Goal: Information Seeking & Learning: Learn about a topic

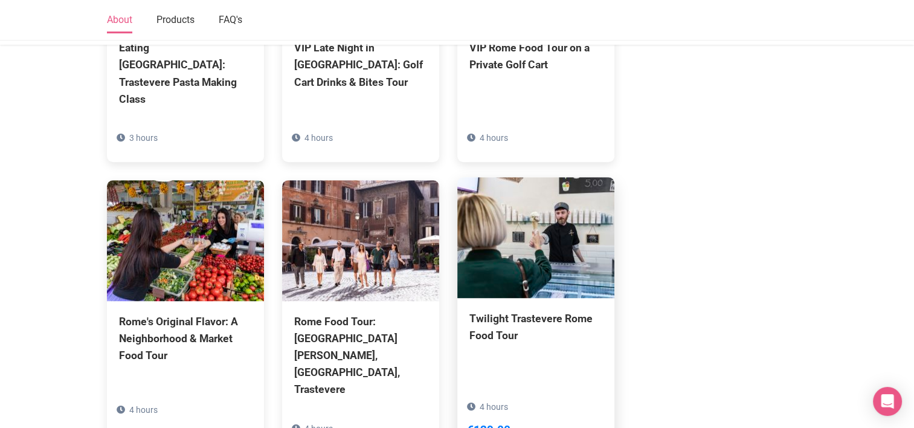
scroll to position [1082, 0]
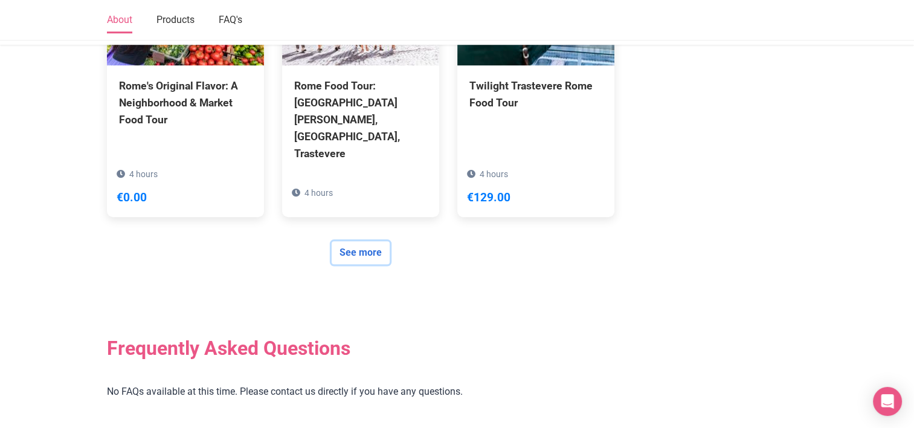
click at [354, 241] on link "See more" at bounding box center [361, 252] width 58 height 23
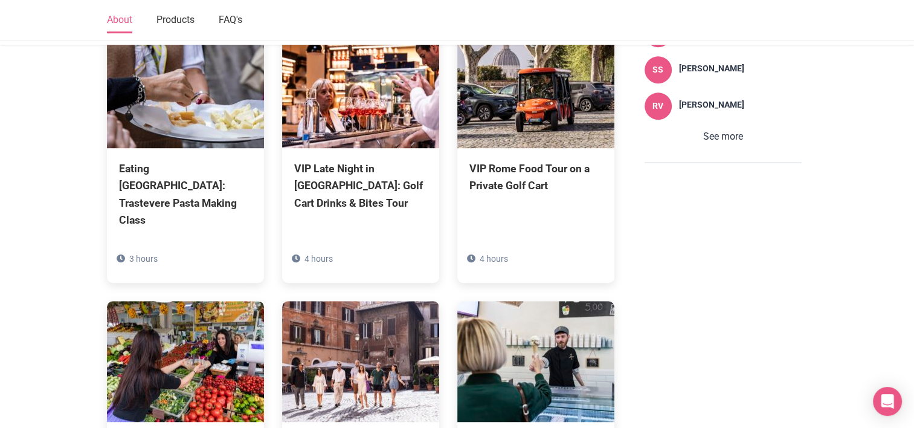
scroll to position [1082, 0]
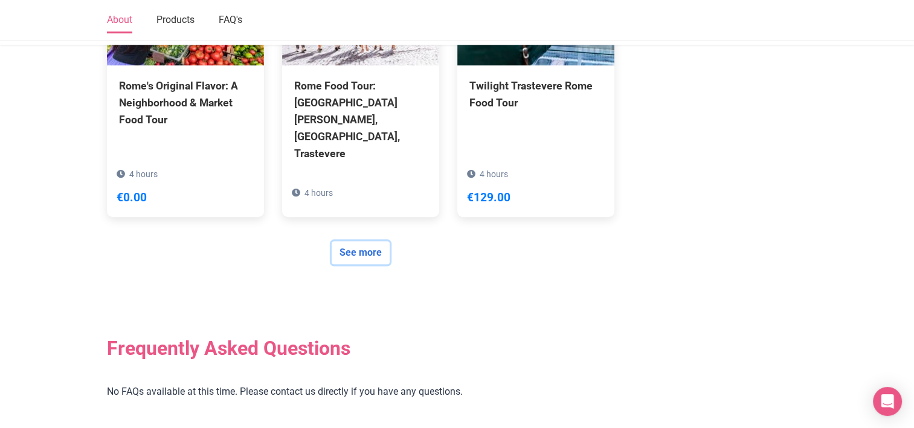
click at [368, 241] on link "See more" at bounding box center [361, 252] width 58 height 23
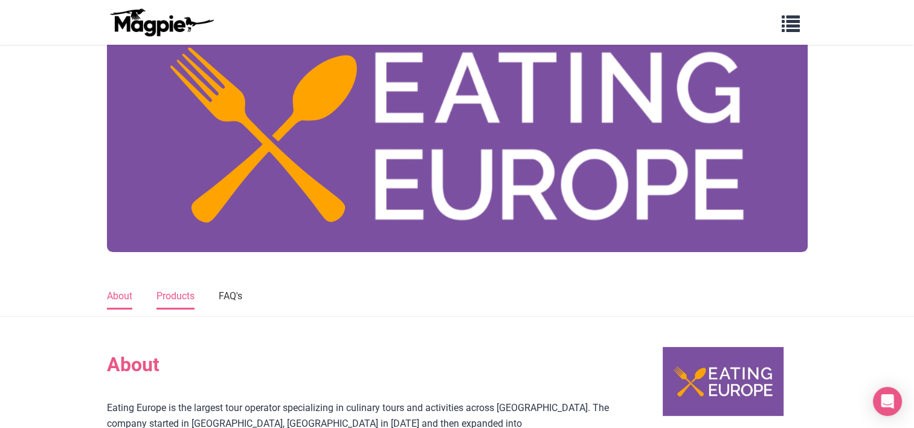
click at [179, 295] on link "Products" at bounding box center [176, 296] width 38 height 25
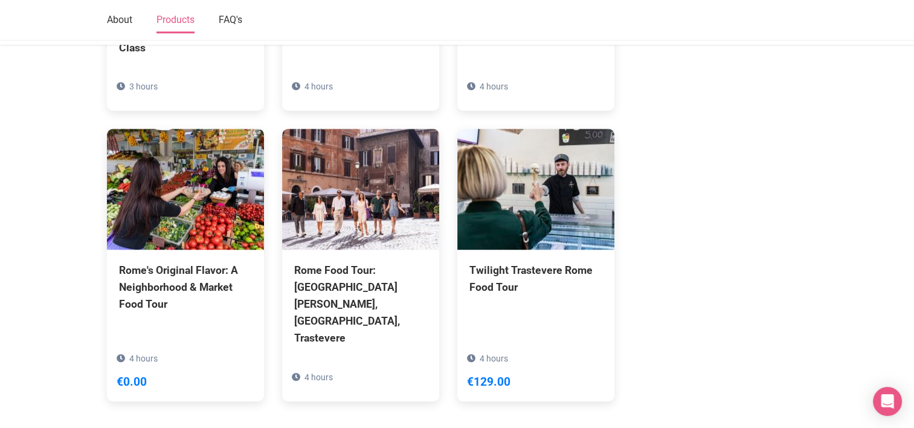
scroll to position [958, 0]
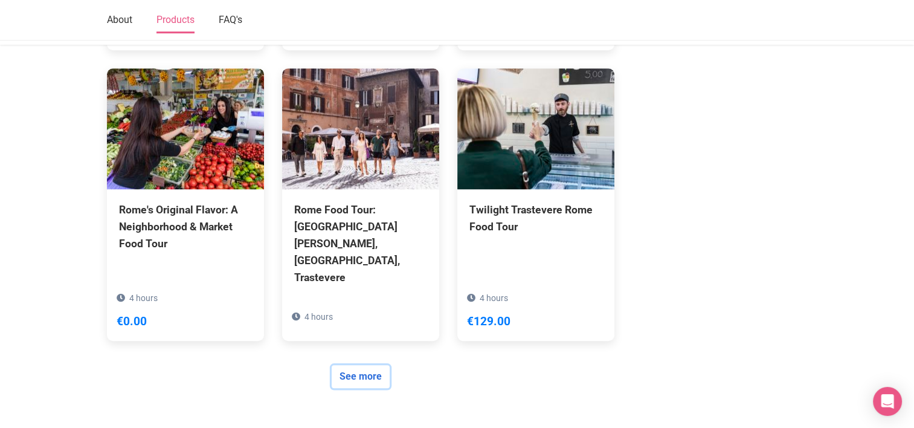
click at [372, 365] on link "See more" at bounding box center [361, 376] width 58 height 23
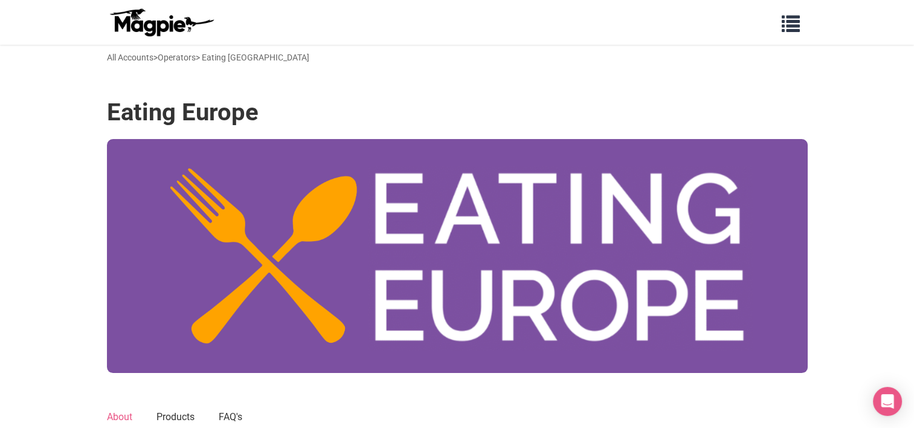
scroll to position [242, 0]
